Goal: Transaction & Acquisition: Purchase product/service

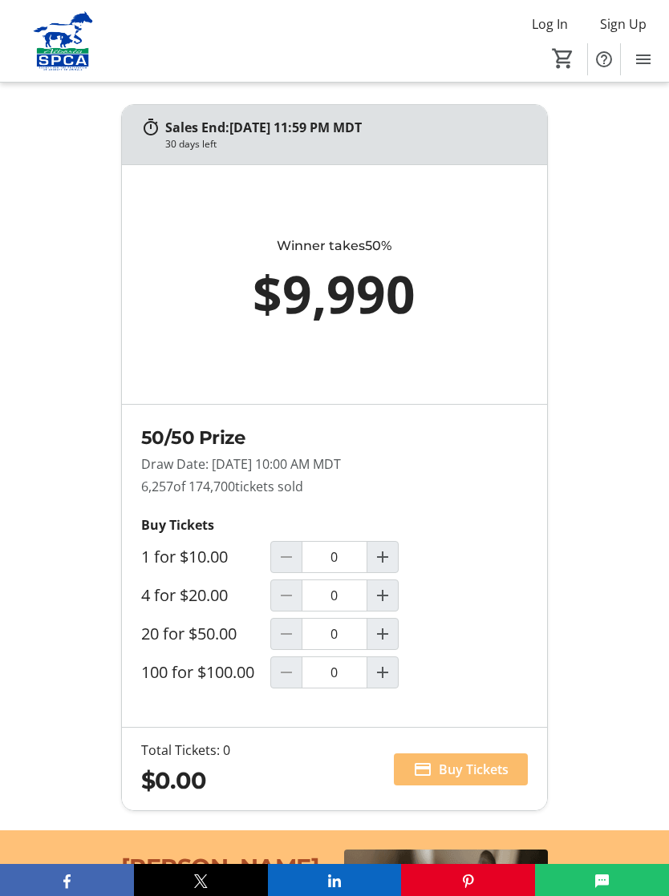
scroll to position [1209, 0]
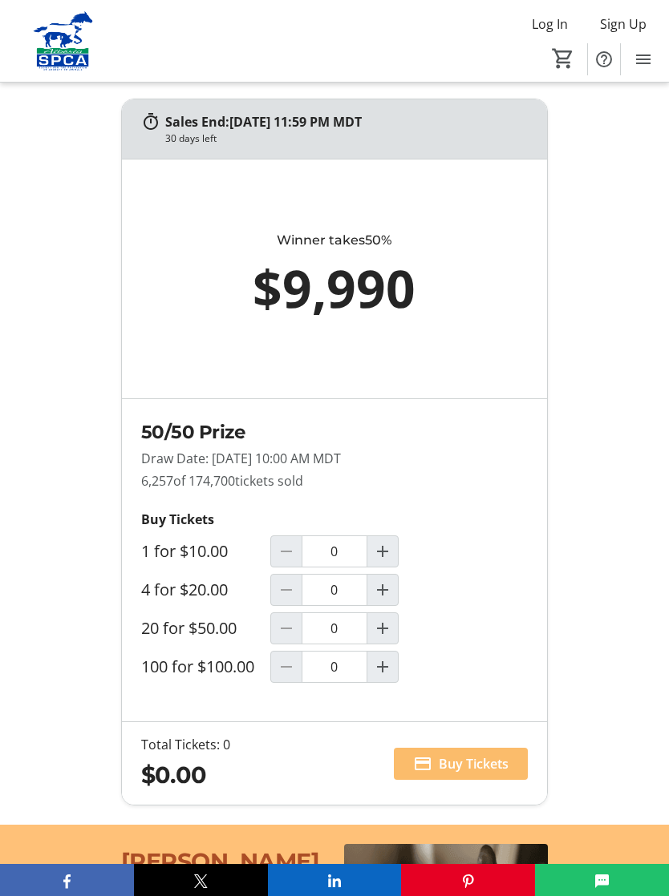
click at [386, 677] on mat-icon "Increment by one" at bounding box center [382, 666] width 19 height 19
type input "1"
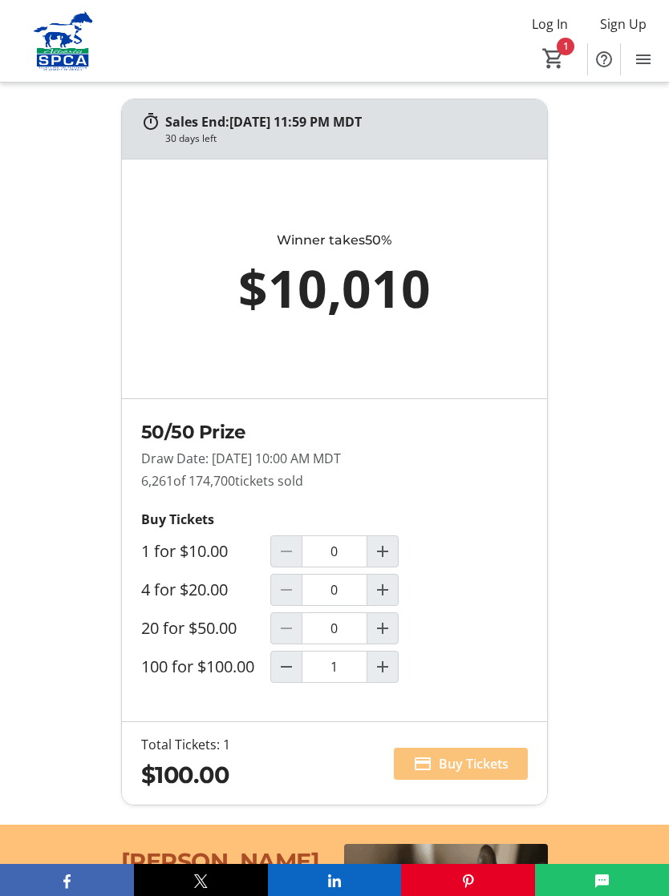
click at [497, 774] on span "Buy Tickets" at bounding box center [474, 763] width 70 height 19
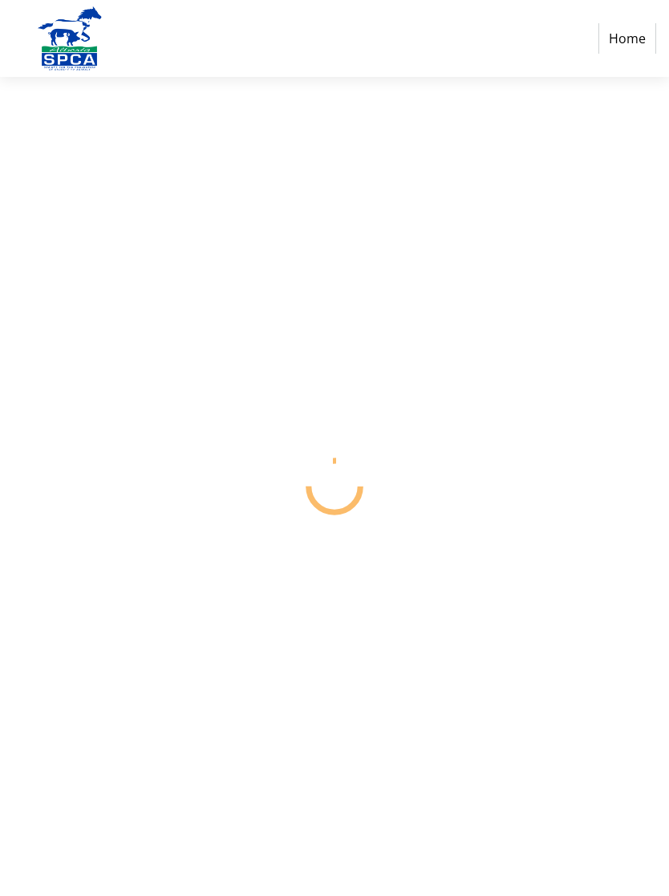
select select "CA"
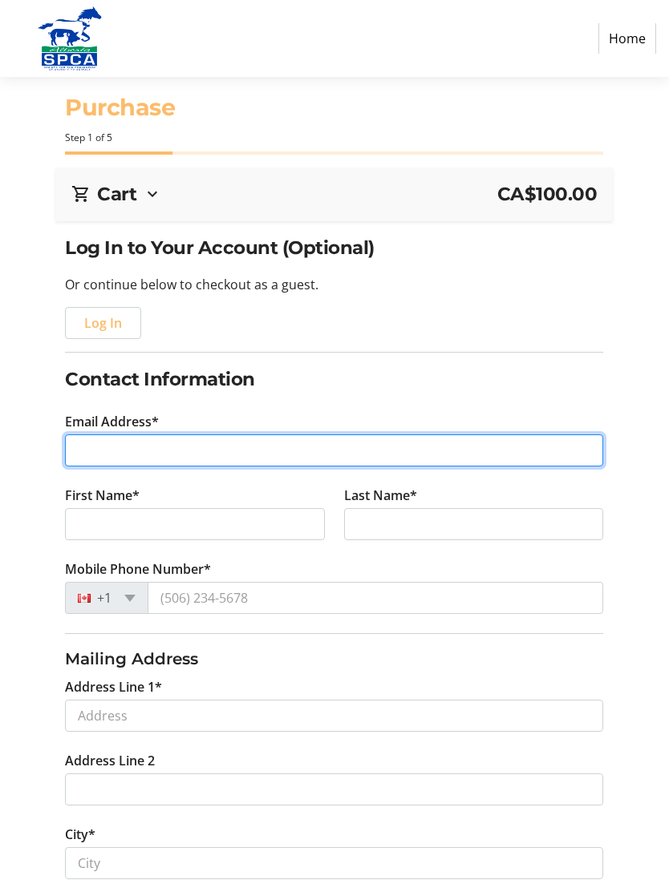
click at [111, 449] on input "Email Address*" at bounding box center [334, 451] width 538 height 32
type input "[EMAIL_ADDRESS][DOMAIN_NAME]"
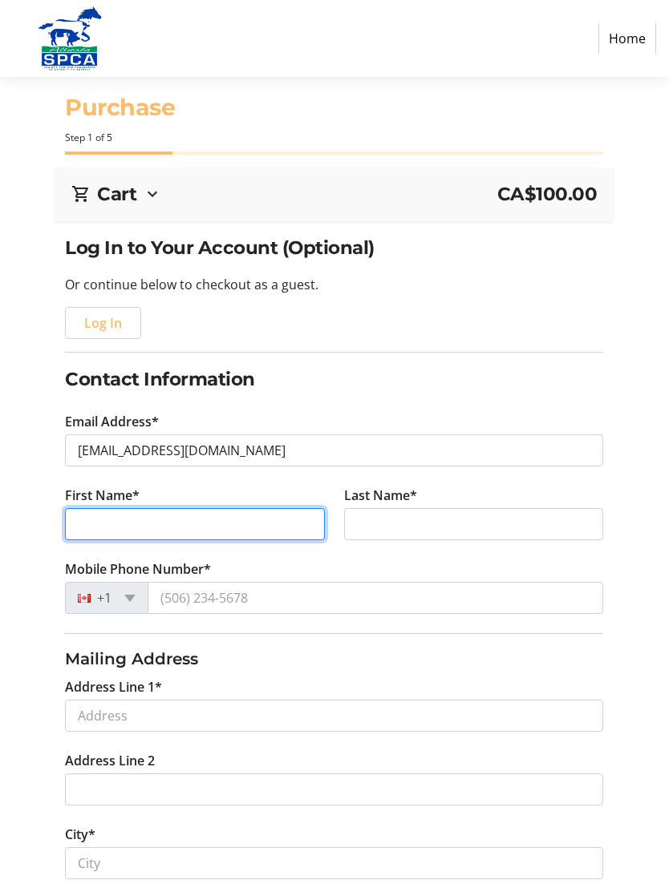
click at [223, 519] on input "First Name*" at bounding box center [195, 524] width 260 height 32
type input "[PERSON_NAME]"
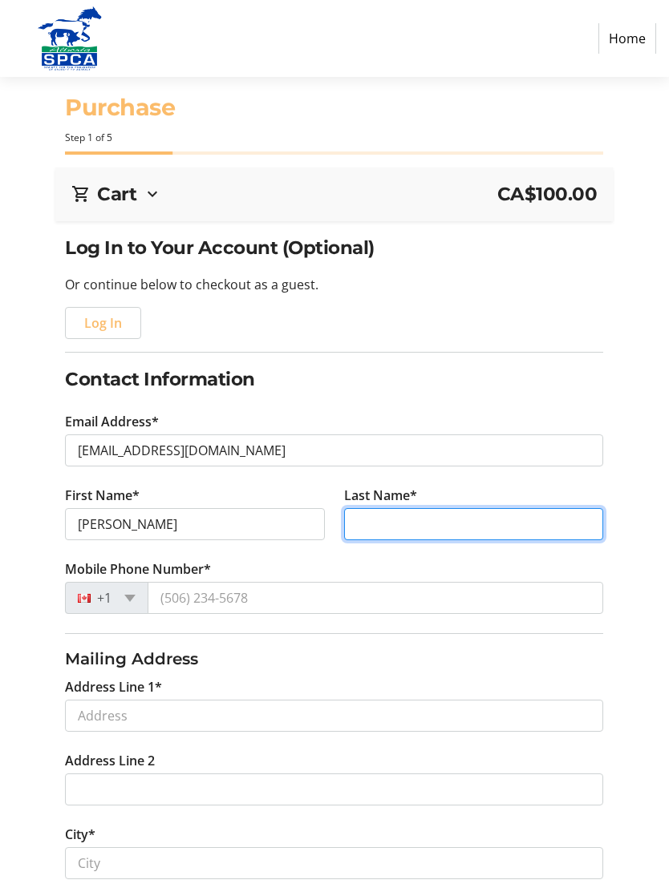
type input "Setter"
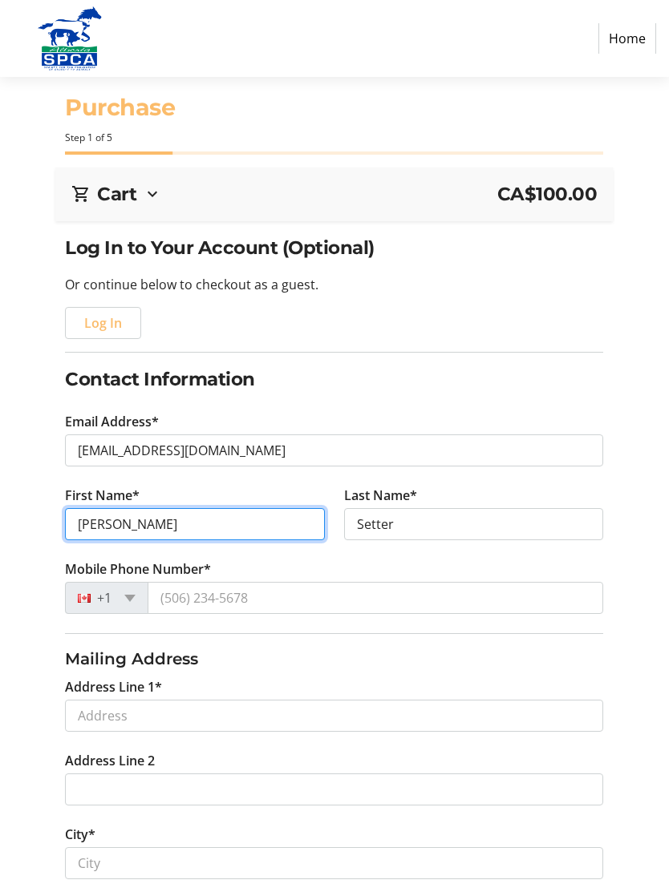
click at [147, 521] on input "[PERSON_NAME]" at bounding box center [195, 524] width 260 height 32
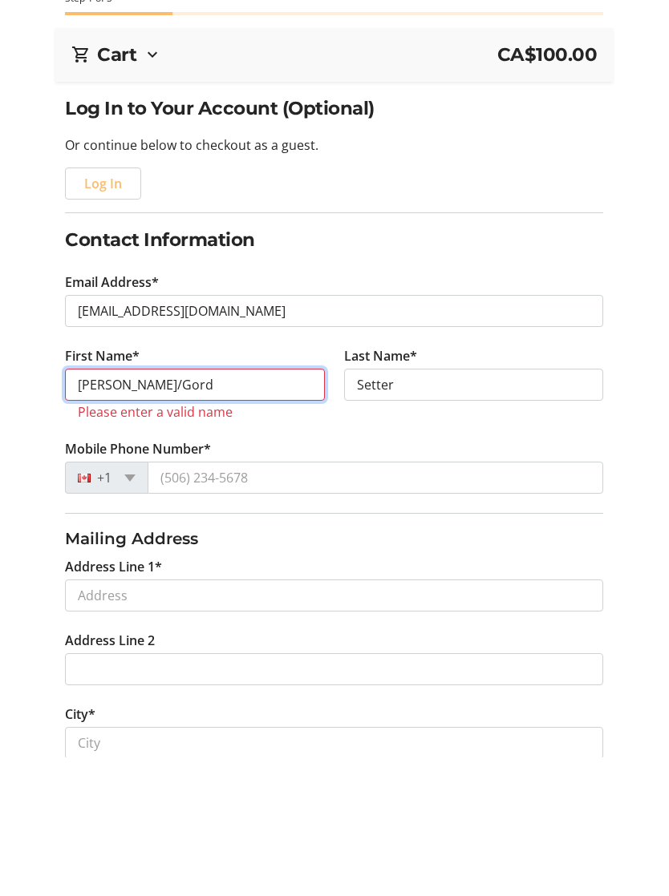
type input "[PERSON_NAME]/Gord"
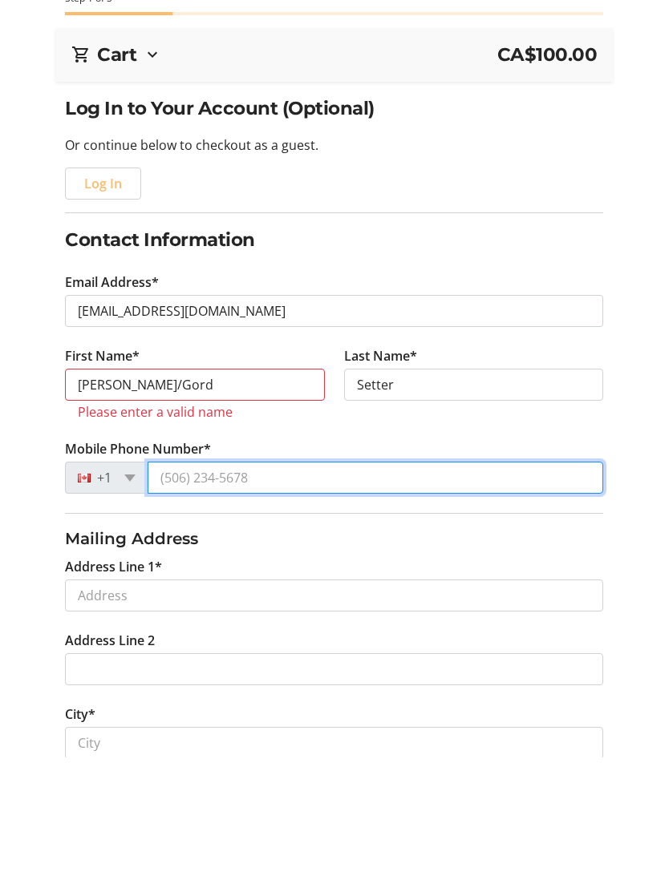
click at [175, 601] on input "Mobile Phone Number*" at bounding box center [375, 617] width 455 height 32
click at [274, 601] on input "Mobile Phone Number*" at bounding box center [375, 617] width 455 height 32
click at [271, 601] on input "Mobile Phone Number*" at bounding box center [375, 617] width 455 height 32
click at [258, 601] on input "Mobile Phone Number*" at bounding box center [375, 617] width 455 height 32
click at [261, 601] on input "Mobile Phone Number*" at bounding box center [375, 617] width 455 height 32
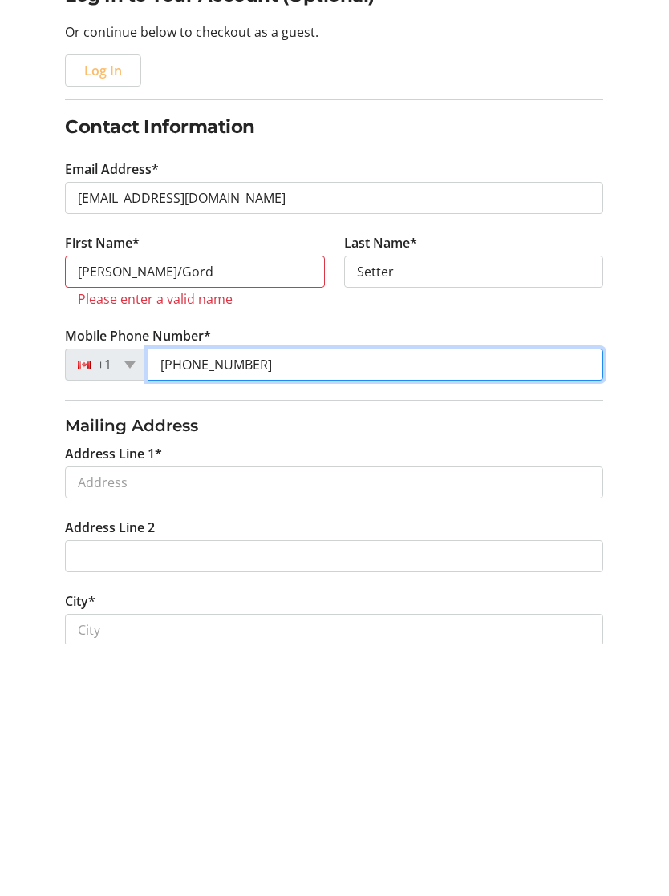
type input "[PHONE_NUMBER]"
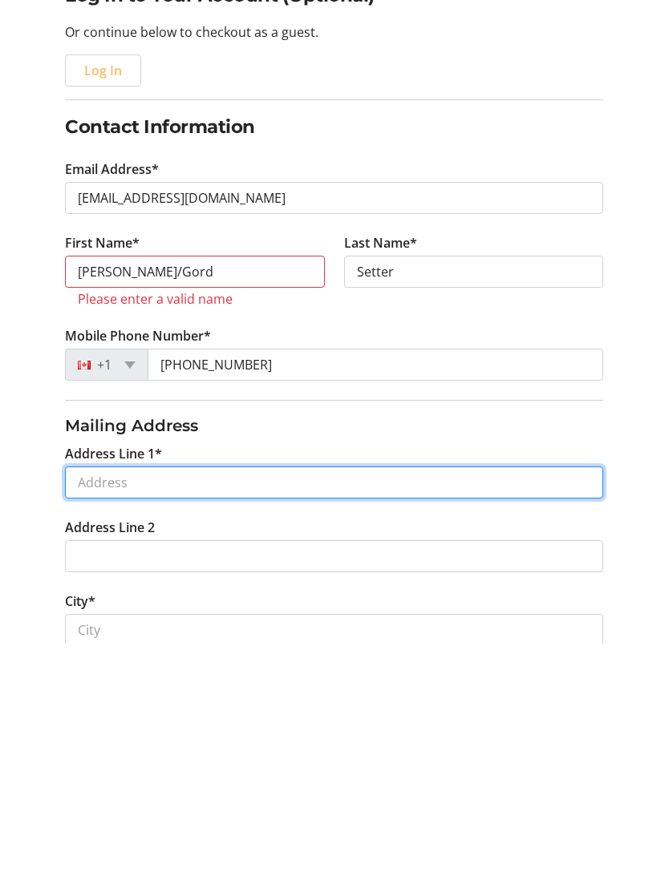
click at [145, 719] on input "Address Line 1*" at bounding box center [334, 735] width 538 height 32
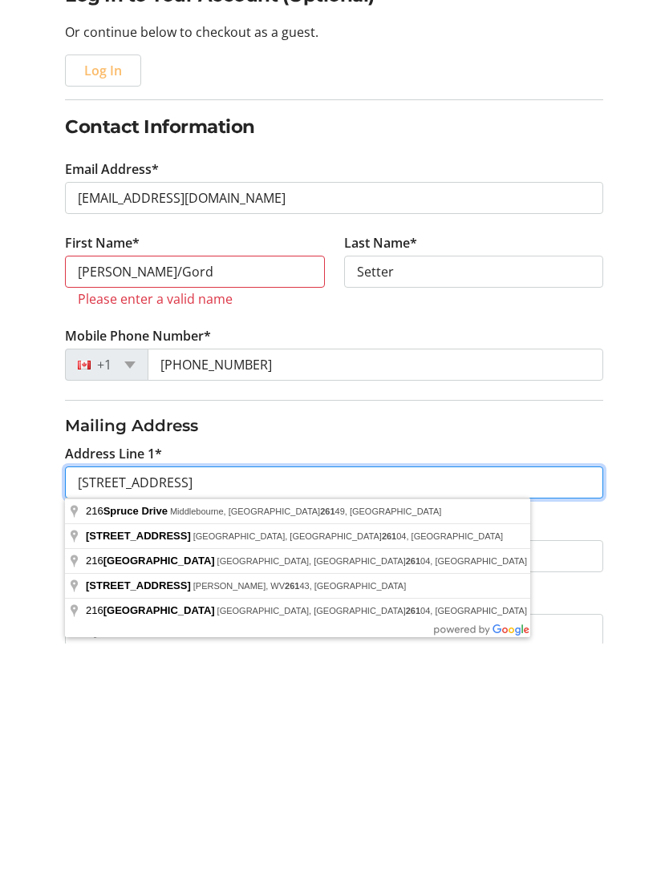
type input "[STREET_ADDRESS]"
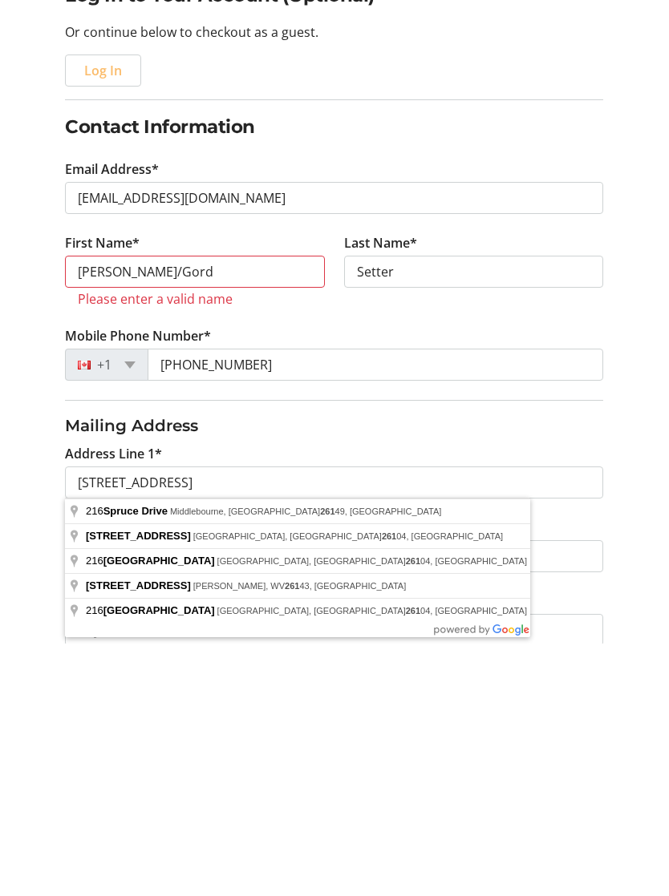
click at [647, 600] on div "Log In to Your Account (Optional) Or continue below to checkout as a guest. Log…" at bounding box center [334, 742] width 669 height 1017
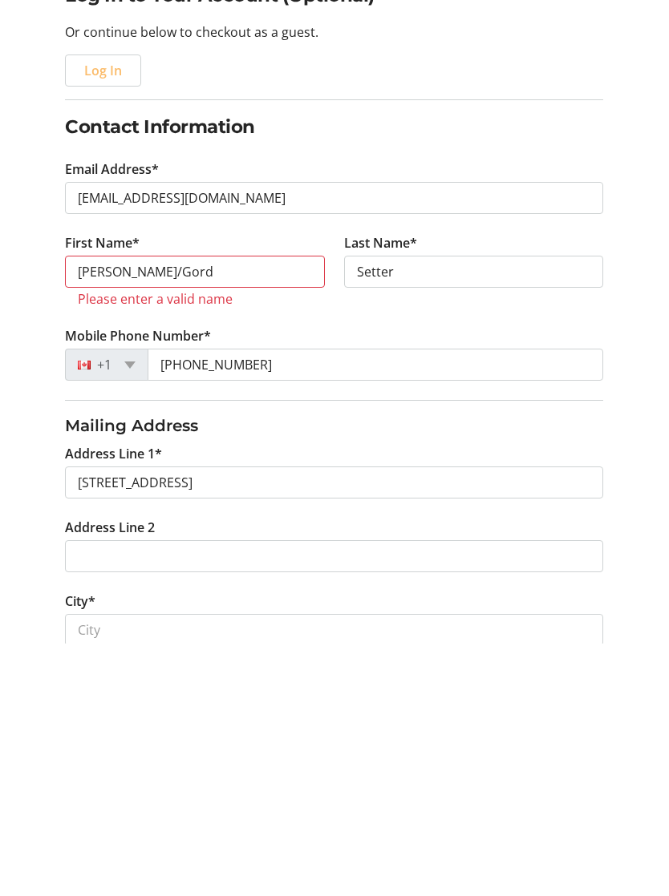
scroll to position [253, 0]
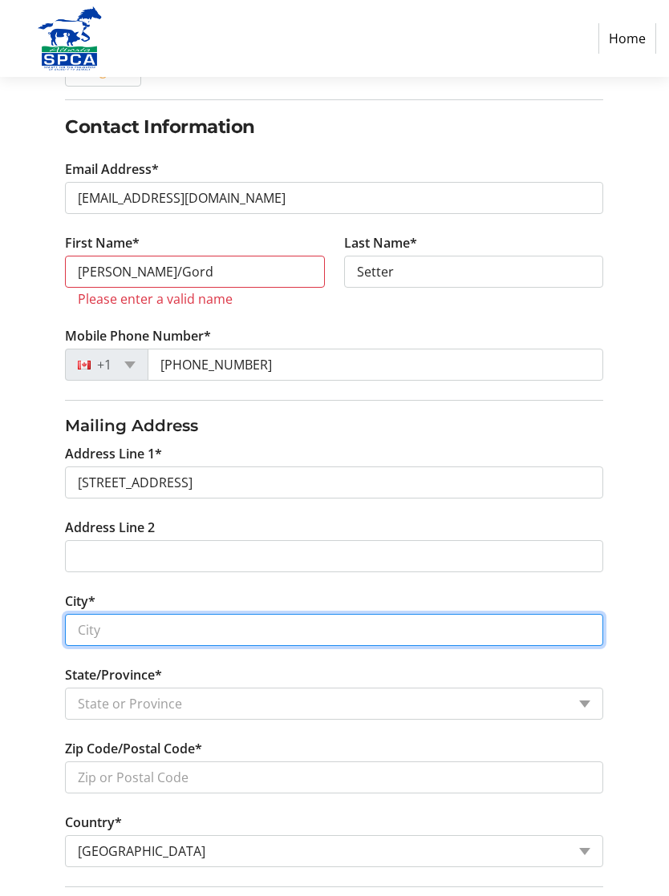
click at [164, 634] on input "City*" at bounding box center [334, 630] width 538 height 32
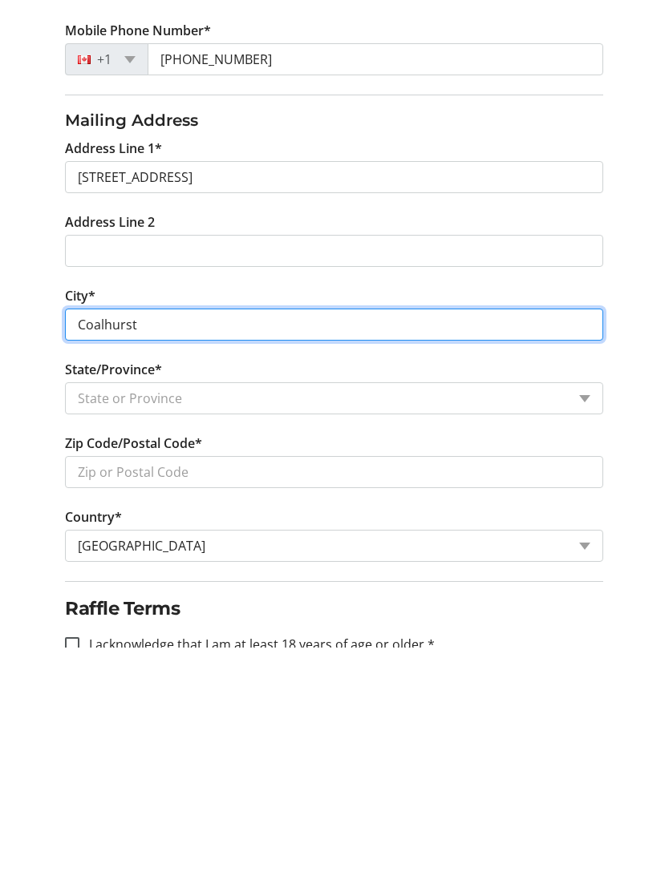
type input "Coalhurst"
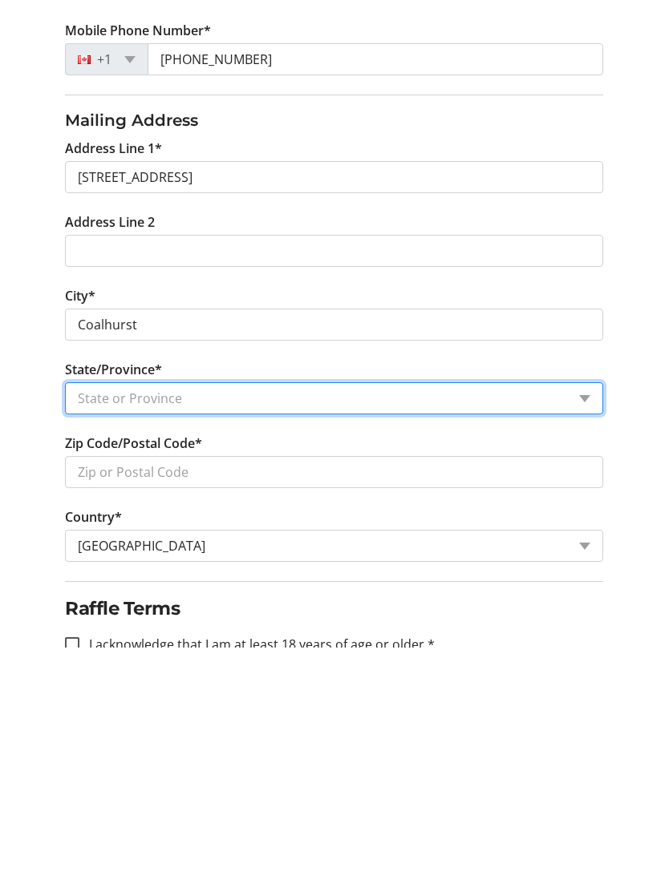
click at [583, 632] on select "State or Province State or Province [GEOGRAPHIC_DATA] [GEOGRAPHIC_DATA] [GEOGRA…" at bounding box center [334, 648] width 538 height 32
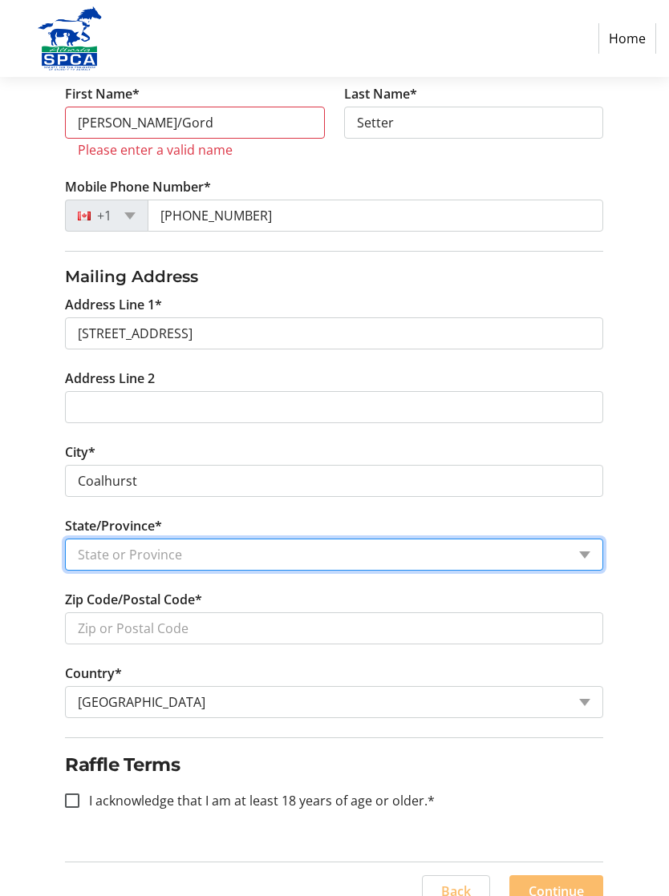
select select "AB"
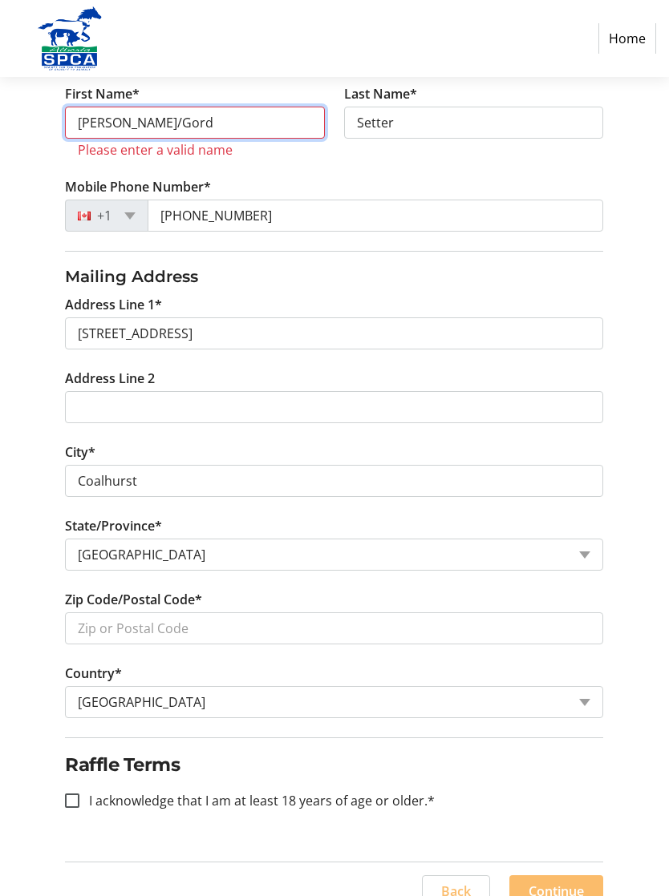
click at [180, 119] on input "[PERSON_NAME]/Gord" at bounding box center [195, 123] width 260 height 32
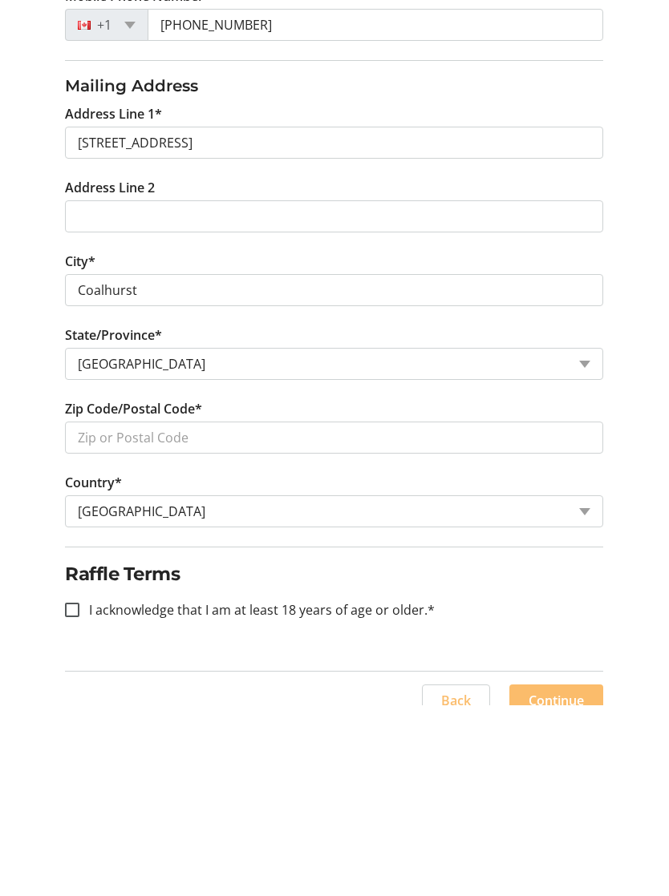
type input "[PERSON_NAME] and Gord"
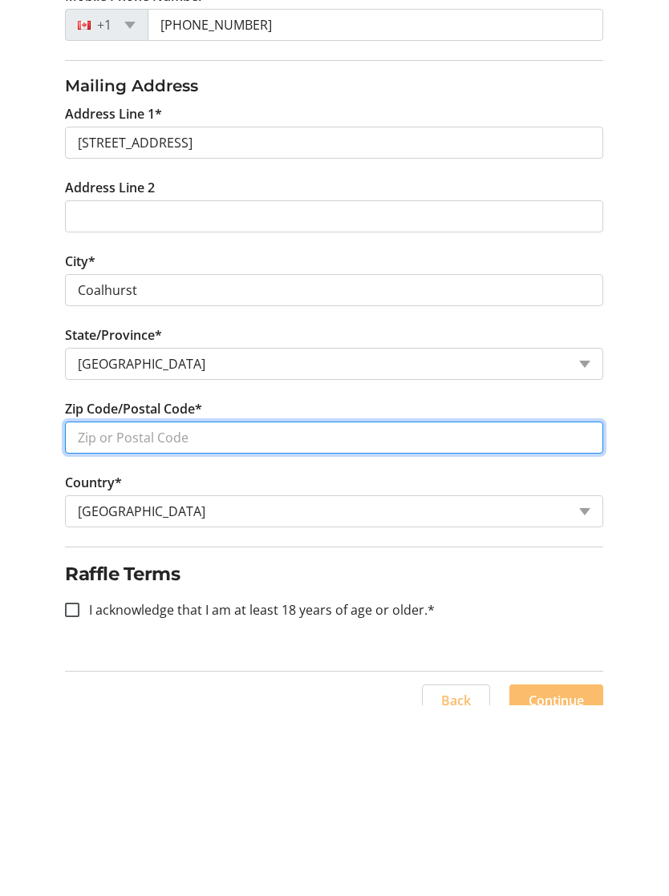
click at [196, 612] on input "Zip Code/Postal Code*" at bounding box center [334, 628] width 538 height 32
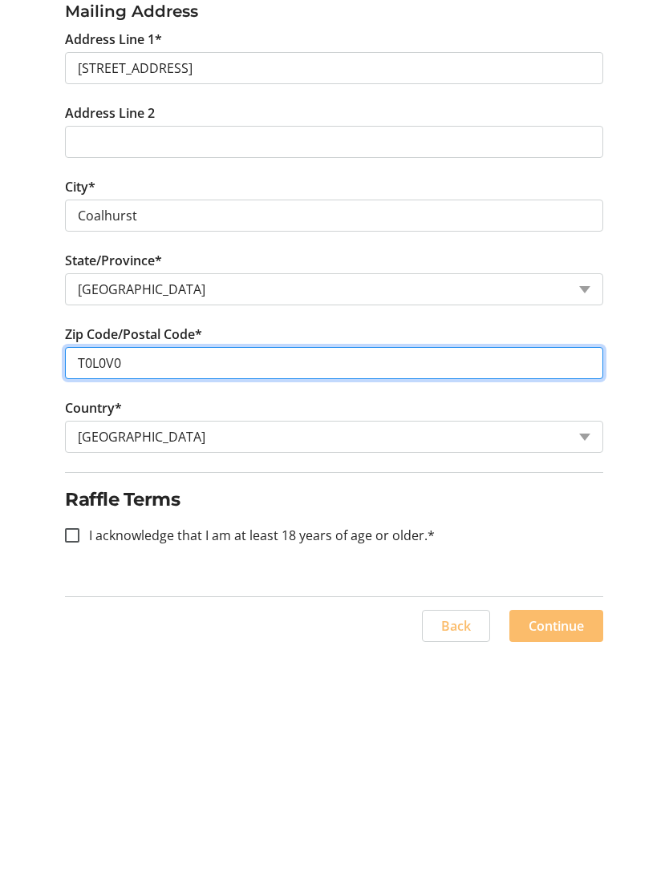
scroll to position [406, 0]
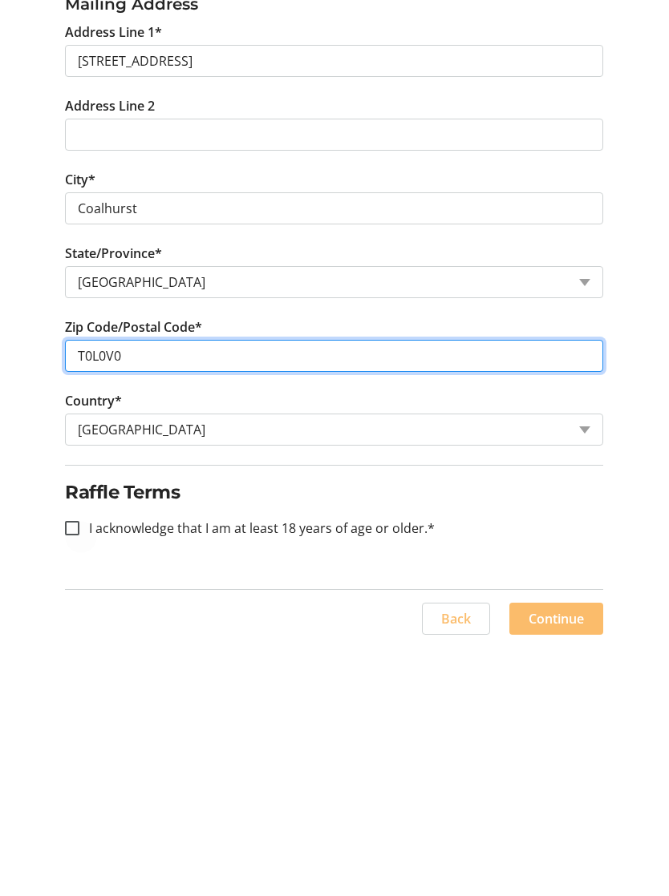
type input "T0L0V0"
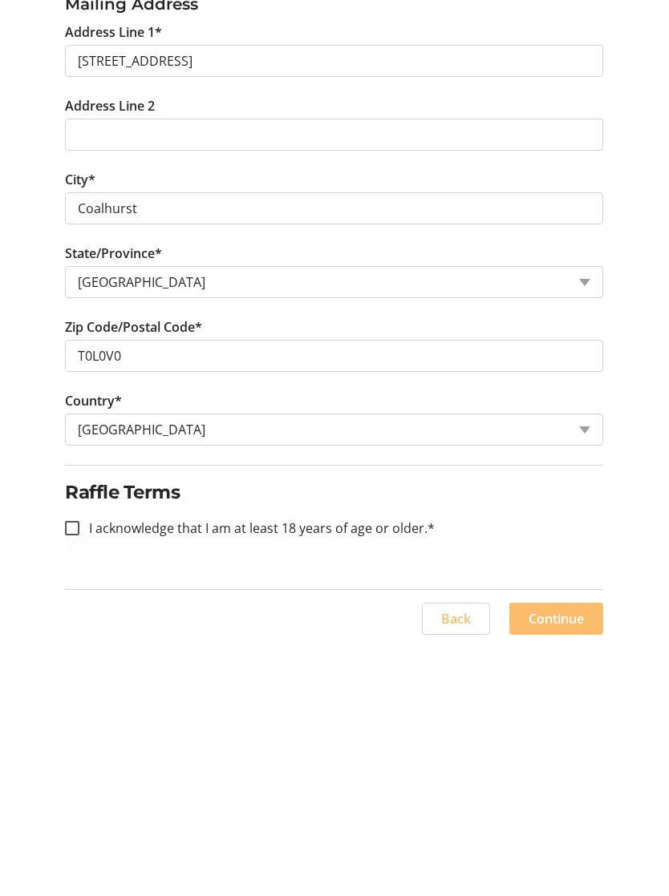
click at [81, 758] on div at bounding box center [72, 777] width 38 height 38
checkbox input "true"
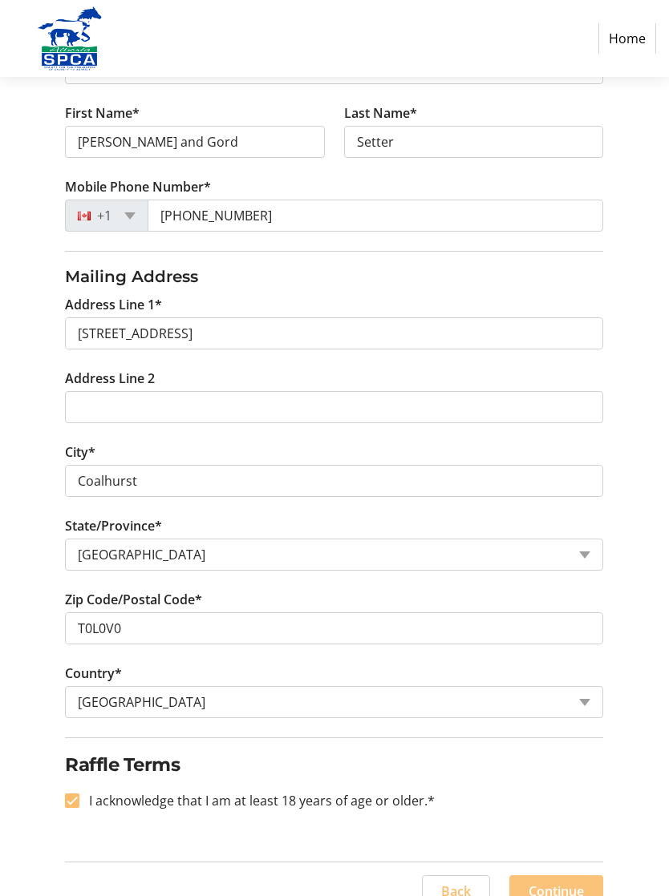
click at [581, 887] on span "Continue" at bounding box center [555, 891] width 55 height 19
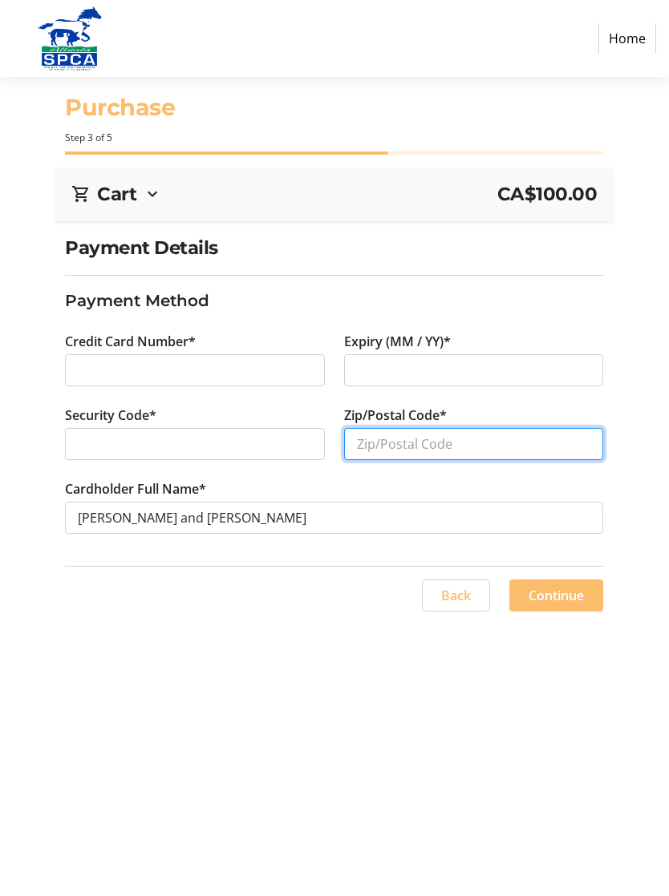
click at [395, 434] on input "Zip/Postal Code*" at bounding box center [474, 444] width 260 height 32
type input "T0L0V0"
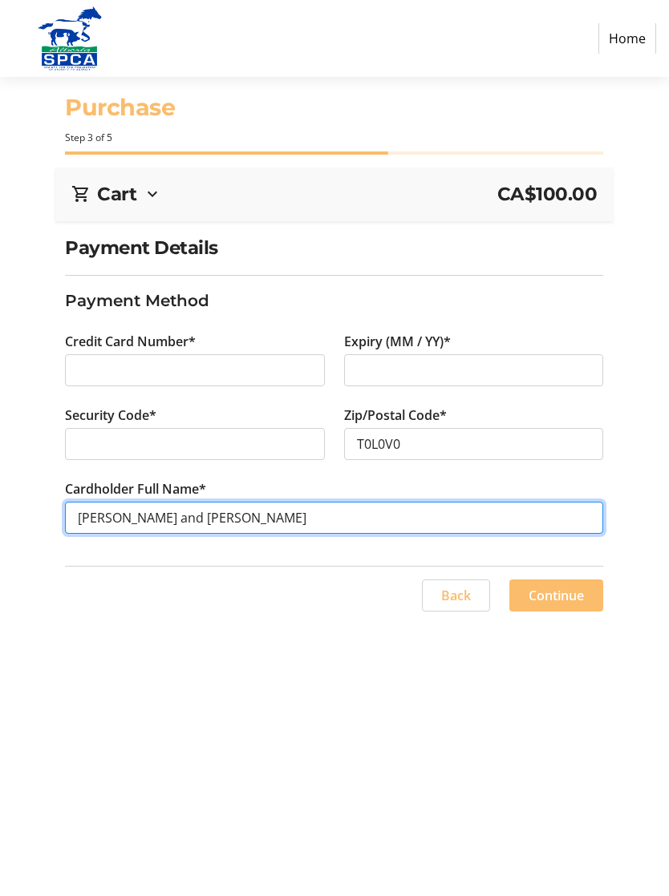
click at [184, 523] on input "[PERSON_NAME] and [PERSON_NAME]" at bounding box center [334, 518] width 538 height 32
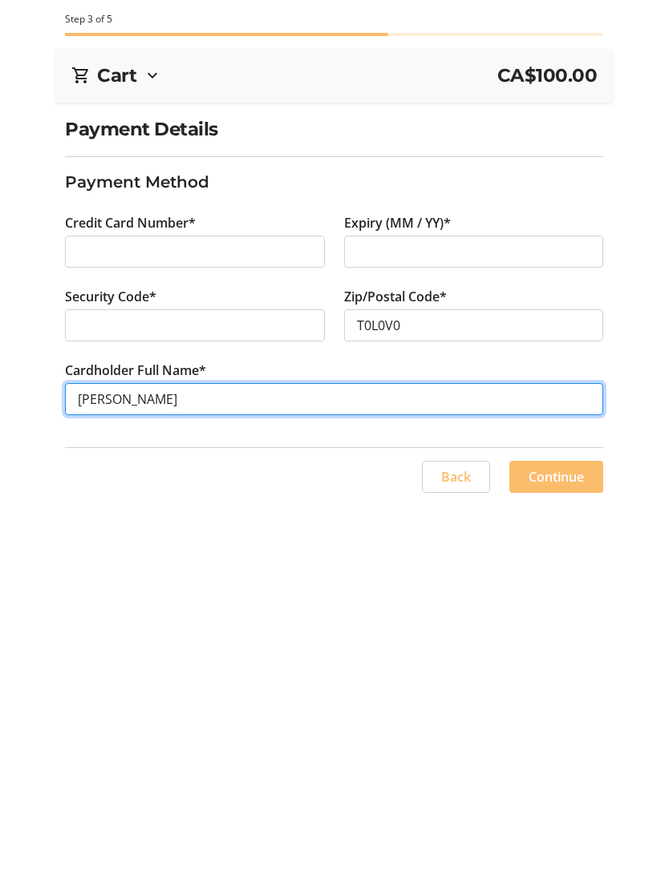
click at [77, 502] on input "[PERSON_NAME]" at bounding box center [334, 518] width 538 height 32
type input "[PERSON_NAME]"
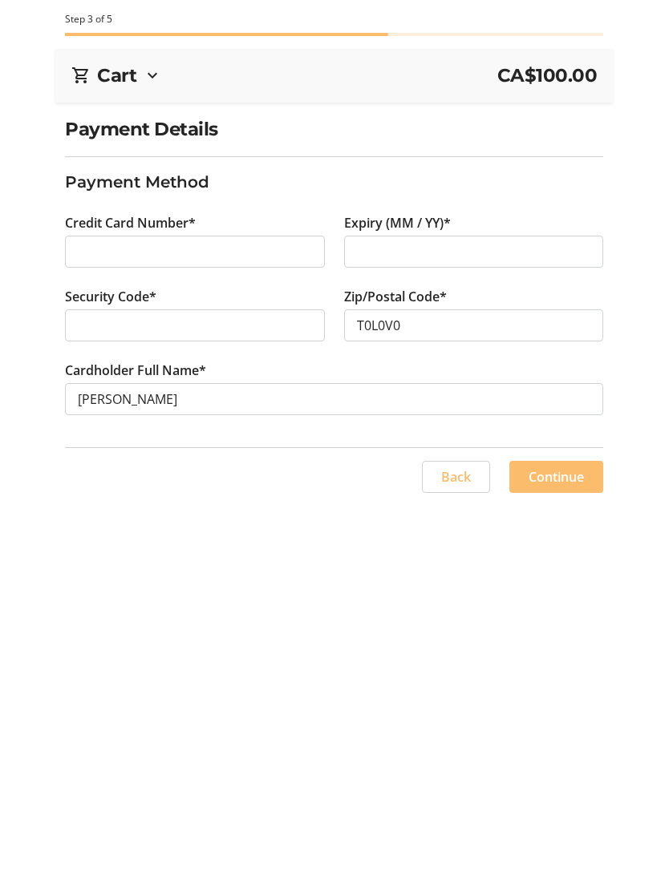
click at [562, 586] on span "Continue" at bounding box center [555, 595] width 55 height 19
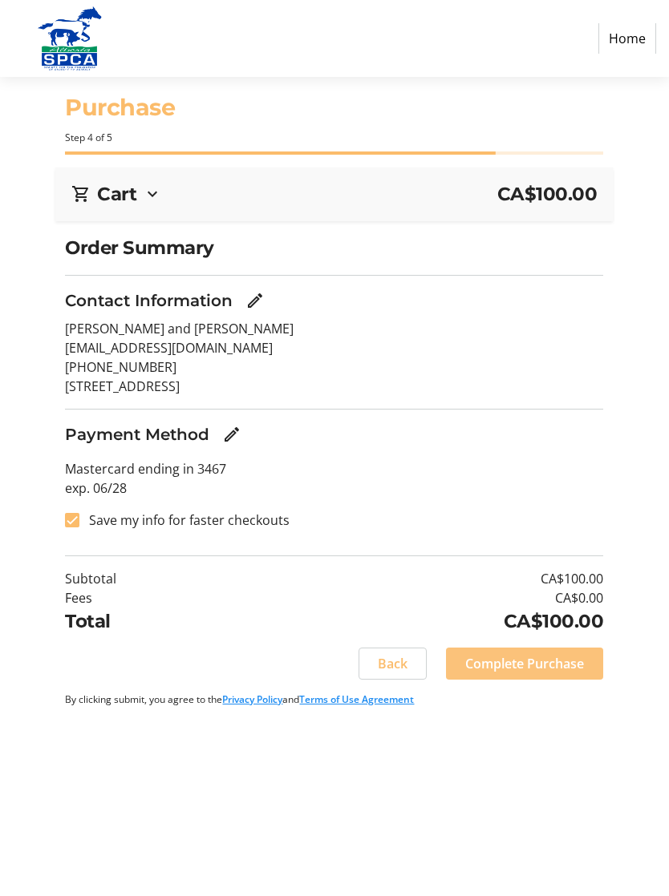
click at [519, 664] on span "Complete Purchase" at bounding box center [524, 663] width 119 height 19
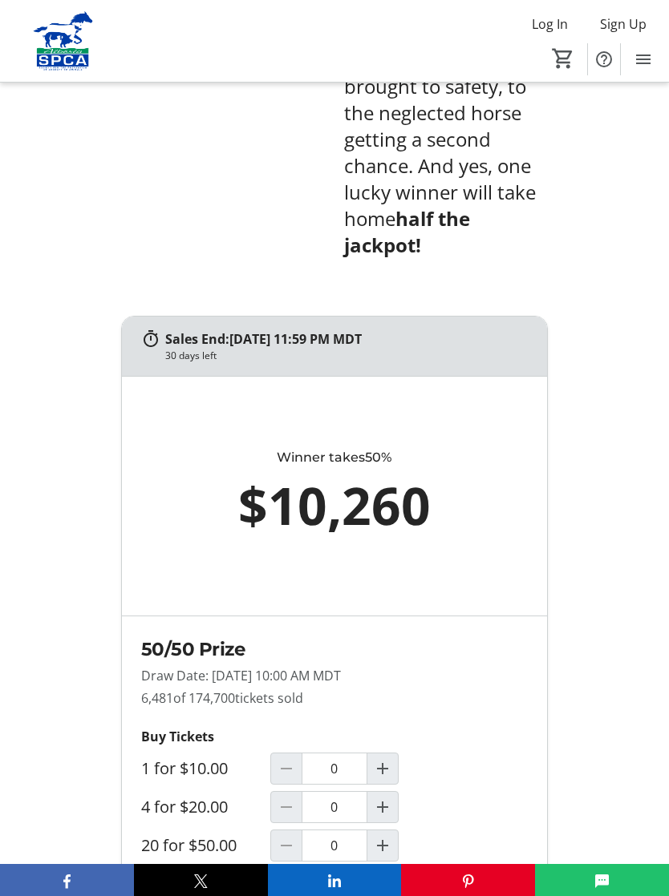
scroll to position [989, 0]
